Goal: Task Accomplishment & Management: Manage account settings

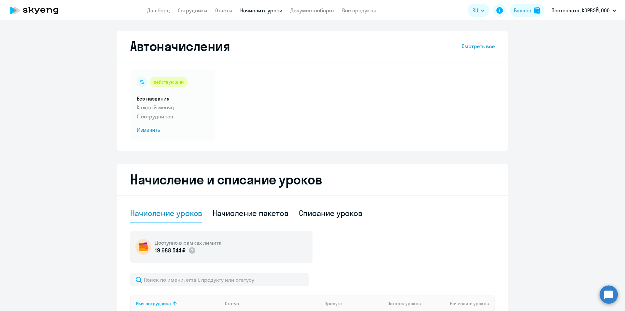
select select "10"
click at [157, 84] on div "действующий" at bounding box center [169, 82] width 38 height 10
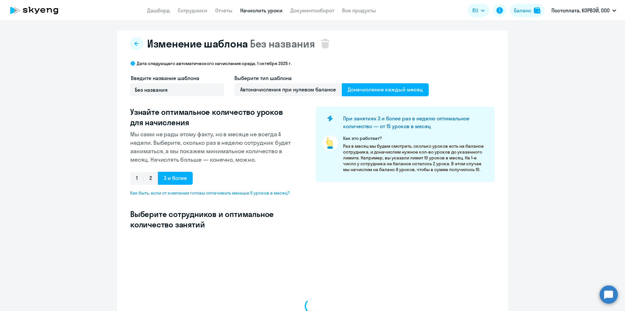
select select "10"
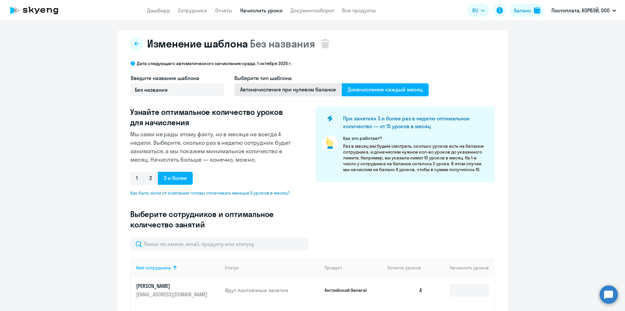
click at [306, 89] on span "Автоначисления при нулевом балансе" at bounding box center [287, 89] width 107 height 13
click at [0, 0] on input "Автоначисления при нулевом балансе" at bounding box center [0, 0] width 0 height 0
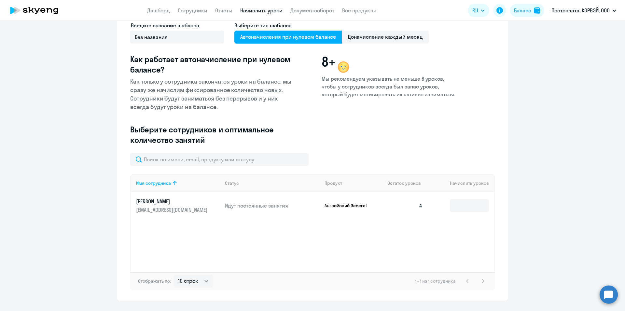
scroll to position [68, 0]
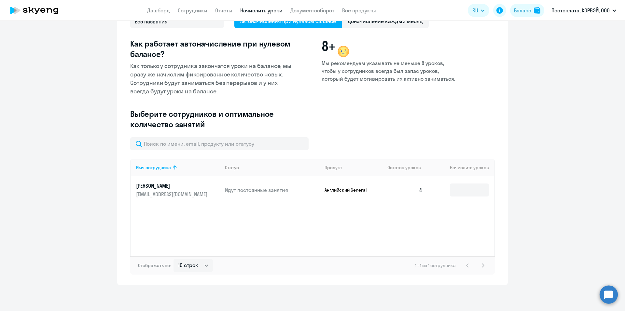
click at [178, 191] on p "[EMAIL_ADDRESS][DOMAIN_NAME]" at bounding box center [172, 194] width 73 height 7
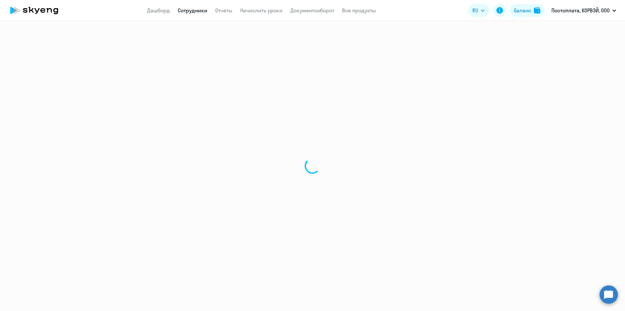
select select "english"
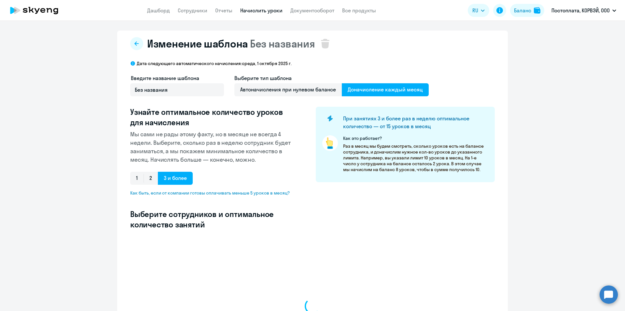
select select "10"
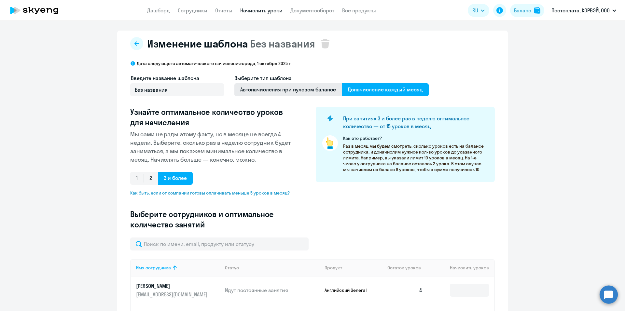
click at [294, 93] on span "Автоначисления при нулевом балансе" at bounding box center [287, 89] width 107 height 13
click at [0, 0] on input "Автоначисления при нулевом балансе" at bounding box center [0, 0] width 0 height 0
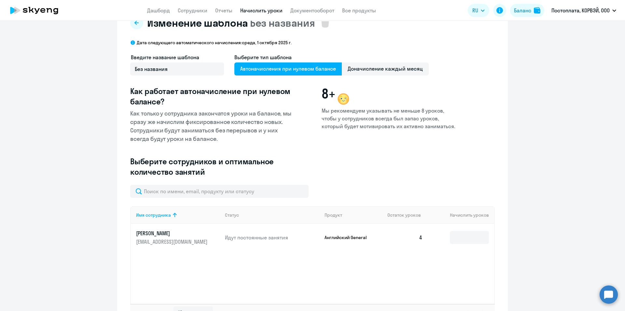
scroll to position [33, 0]
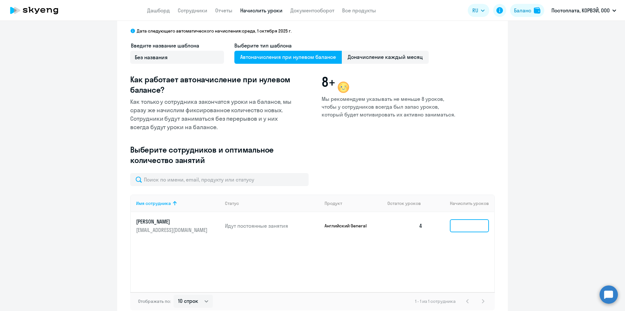
click at [467, 226] on input at bounding box center [469, 225] width 39 height 13
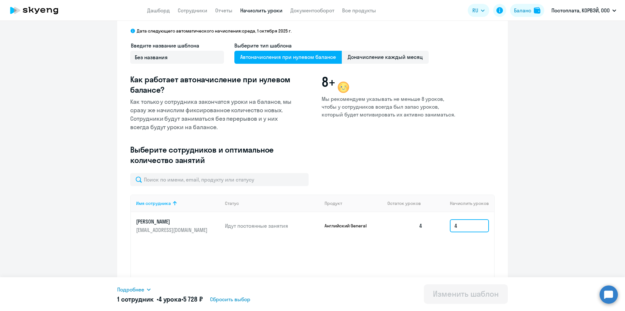
type input "4"
click at [446, 295] on div "Изменить шаблон" at bounding box center [466, 294] width 66 height 10
click at [150, 291] on icon at bounding box center [148, 289] width 5 height 5
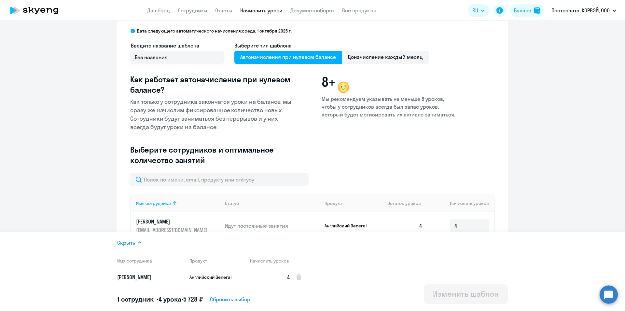
click at [450, 296] on div "Изменить шаблон" at bounding box center [466, 294] width 66 height 10
click at [335, 309] on div "Скрыть Имя сотрудника Продукт Начислить уроков [PERSON_NAME] General 4 1 сотруд…" at bounding box center [312, 271] width 390 height 79
click at [341, 155] on div "Введите название шаблона Без названия Выберите тип шаблона Автоначисления при н…" at bounding box center [312, 107] width 364 height 131
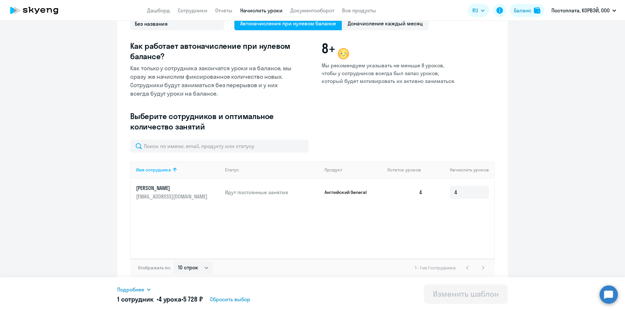
scroll to position [68, 0]
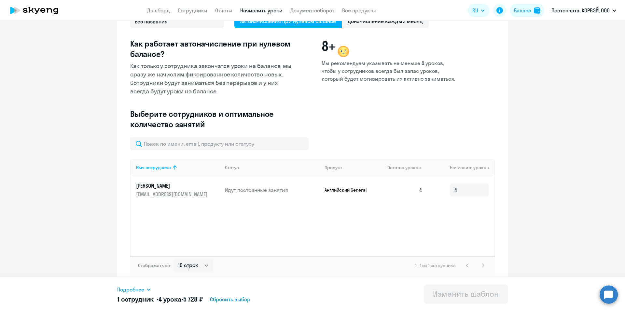
click at [484, 265] on div "1 - 1 из 1 сотрудника" at bounding box center [451, 266] width 72 height 8
click at [483, 266] on div "1 - 1 из 1 сотрудника" at bounding box center [451, 266] width 72 height 8
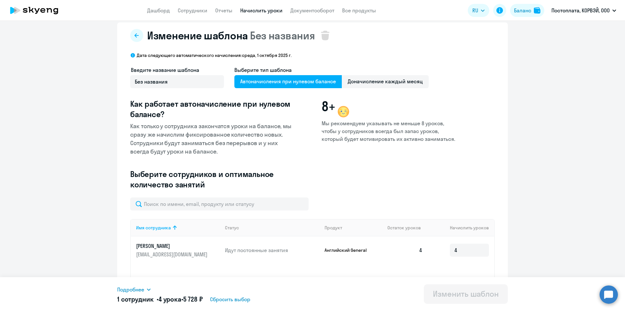
scroll to position [0, 0]
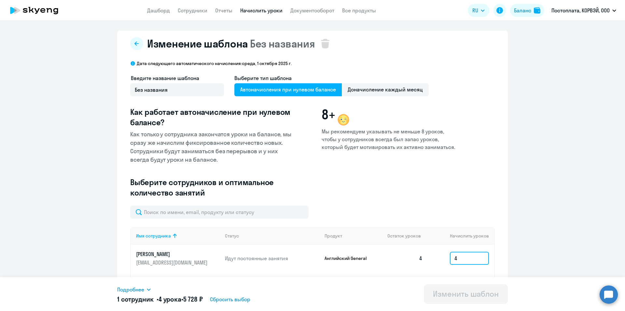
click at [462, 259] on input "4" at bounding box center [469, 258] width 39 height 13
type input "2"
click at [375, 90] on span "Доначисление каждый месяц" at bounding box center [385, 89] width 87 height 13
click at [0, 0] on input "Доначисление каждый месяц" at bounding box center [0, 0] width 0 height 0
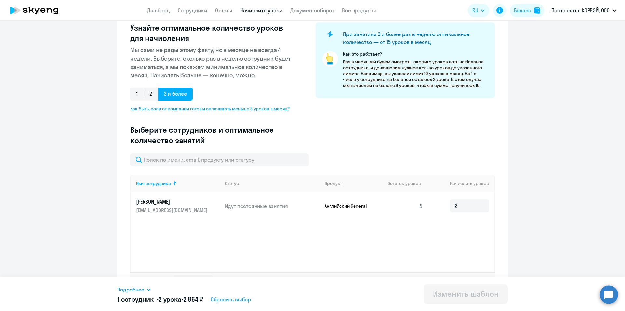
scroll to position [100, 0]
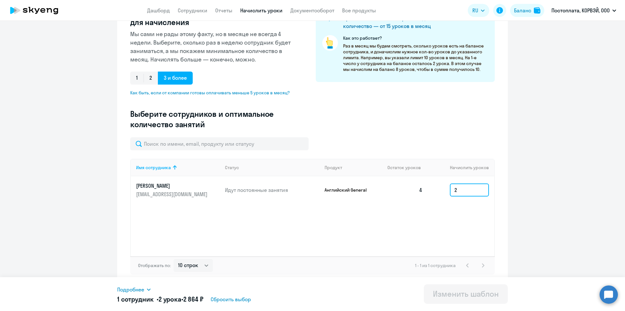
click at [458, 193] on input "2" at bounding box center [469, 190] width 39 height 13
type input "4"
click at [463, 300] on button "Изменить шаблон" at bounding box center [466, 294] width 84 height 20
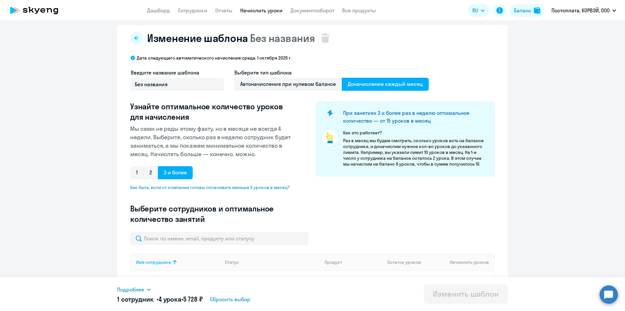
scroll to position [0, 0]
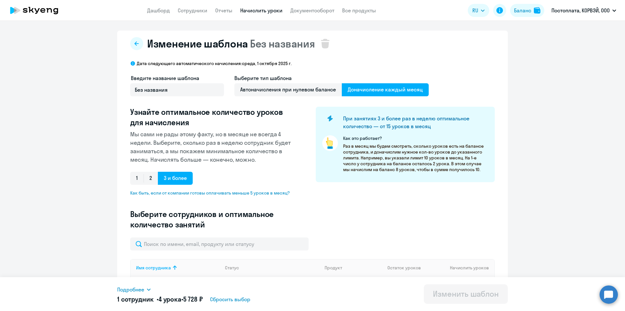
click at [141, 66] on p "Дата следующего автоматического начисления: [DATE]" at bounding box center [214, 64] width 155 height 6
click at [130, 64] on icon at bounding box center [132, 63] width 4 height 4
click at [137, 41] on button at bounding box center [136, 43] width 13 height 13
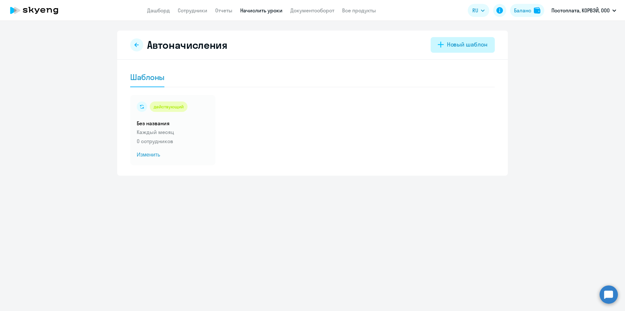
click at [448, 44] on div "Новый шаблон" at bounding box center [467, 44] width 41 height 8
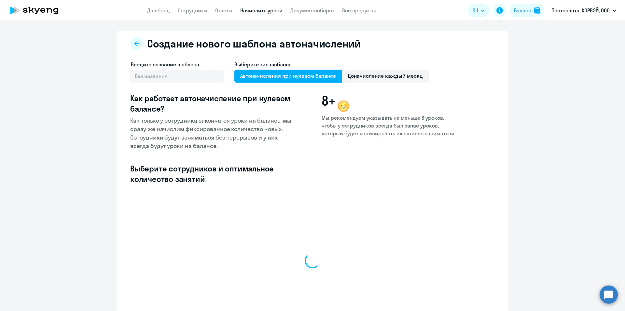
select select "10"
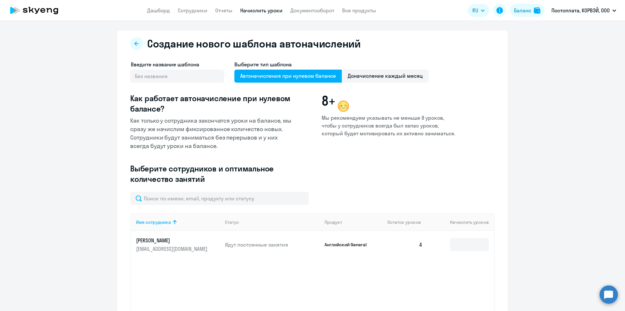
scroll to position [55, 0]
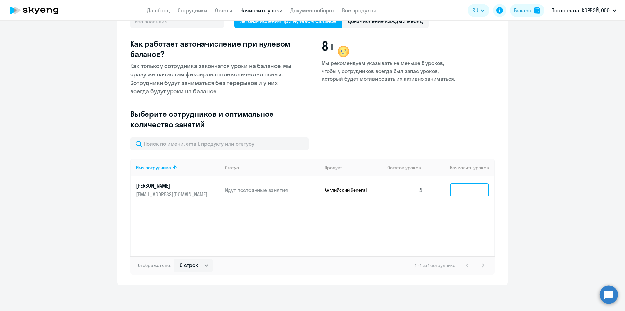
click at [455, 188] on input at bounding box center [469, 190] width 39 height 13
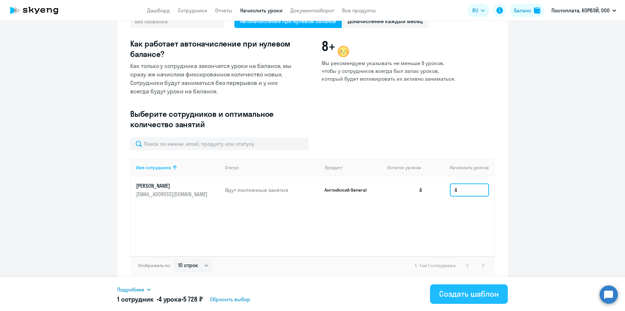
type input "4"
click at [479, 296] on div "Создать шаблон" at bounding box center [469, 294] width 60 height 10
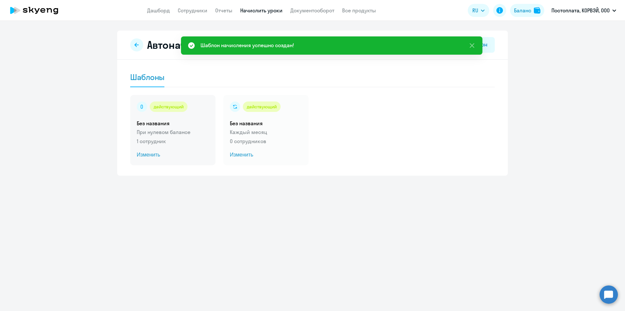
click at [186, 135] on p "При нулевом балансе" at bounding box center [173, 132] width 72 height 8
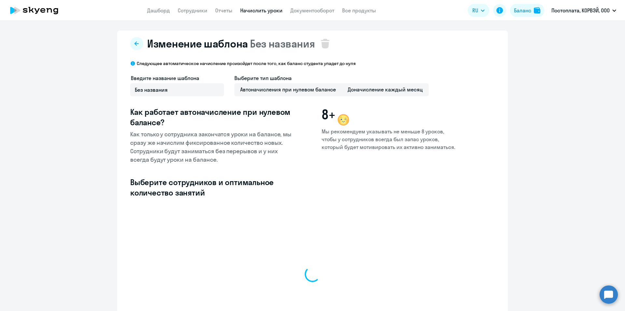
select select "10"
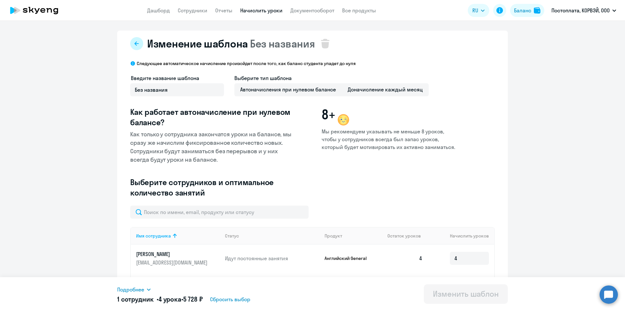
click at [134, 44] on icon at bounding box center [136, 43] width 4 height 4
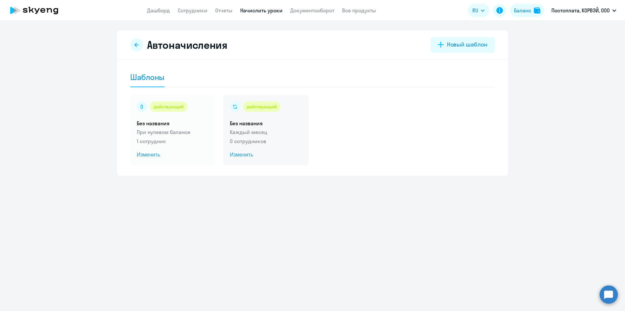
click at [267, 127] on div "действующий Без названия Каждый месяц 0 сотрудников Изменить" at bounding box center [265, 130] width 85 height 70
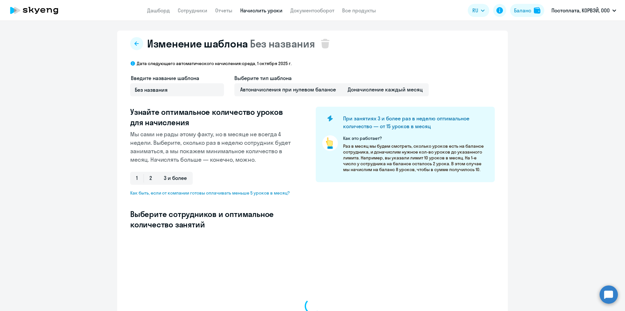
select select "10"
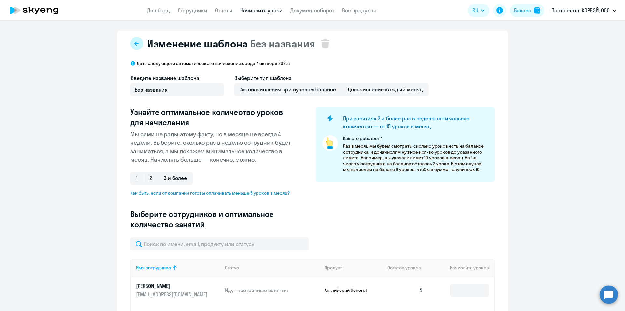
click at [134, 43] on icon at bounding box center [136, 43] width 4 height 4
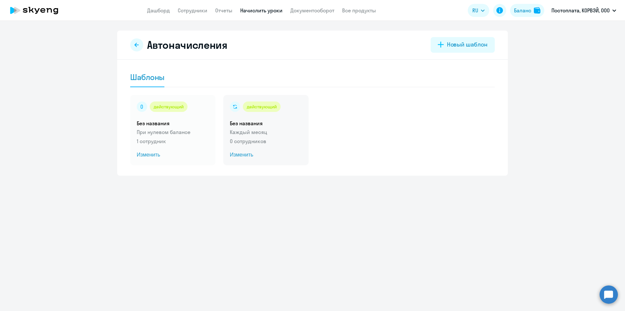
click at [241, 151] on span "Изменить" at bounding box center [266, 155] width 72 height 8
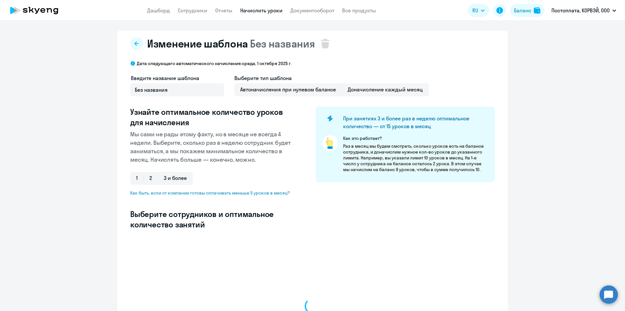
select select "10"
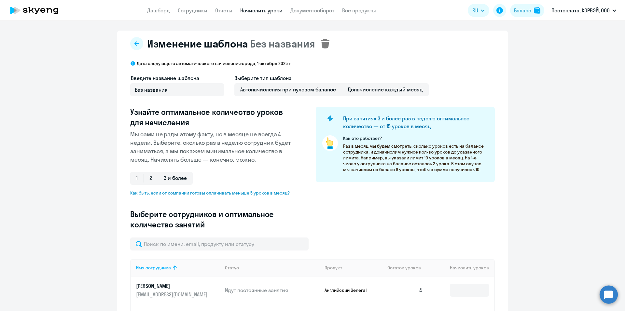
click at [323, 41] on icon at bounding box center [325, 44] width 8 height 10
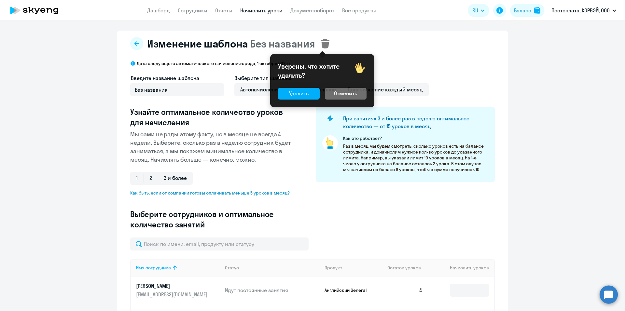
click at [333, 93] on button "Отменить" at bounding box center [346, 94] width 42 height 12
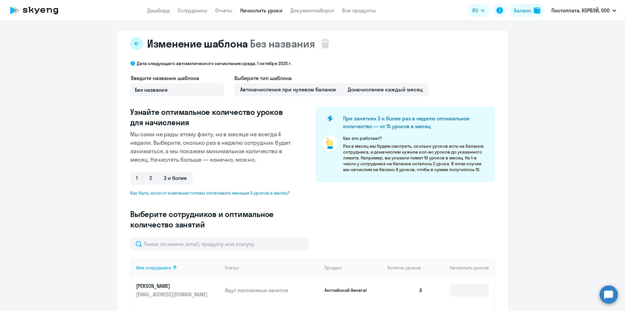
click at [138, 46] on button at bounding box center [136, 43] width 13 height 13
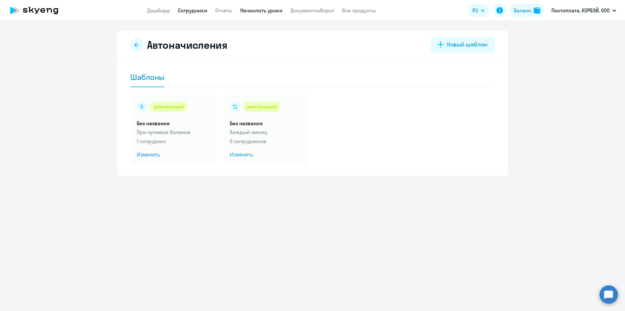
click at [196, 11] on link "Сотрудники" at bounding box center [193, 10] width 30 height 7
select select "30"
